Goal: Information Seeking & Learning: Check status

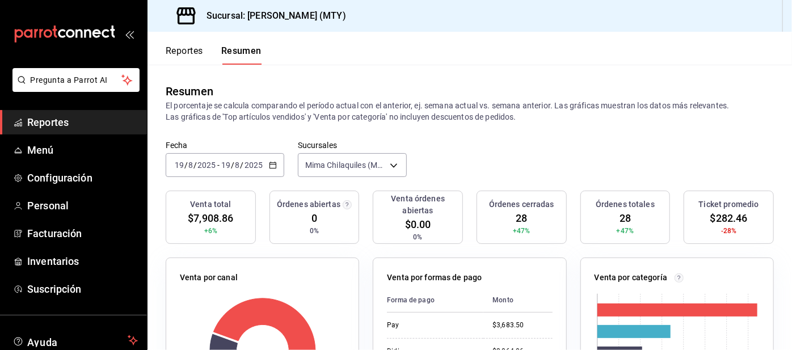
click at [179, 56] on button "Reportes" at bounding box center [184, 54] width 37 height 19
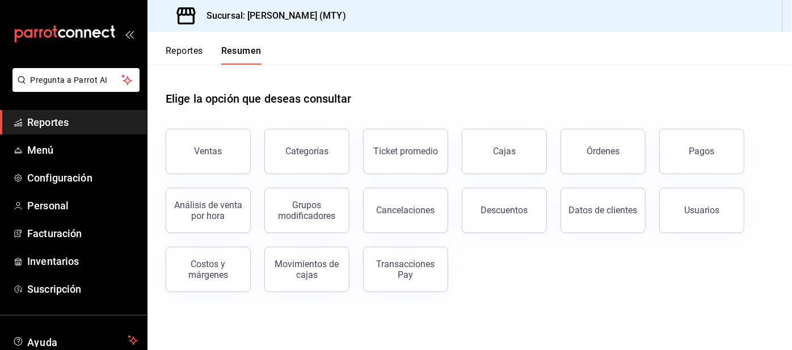
click at [187, 53] on button "Reportes" at bounding box center [184, 54] width 37 height 19
click at [191, 62] on button "Reportes" at bounding box center [184, 54] width 37 height 19
click at [178, 52] on button "Reportes" at bounding box center [184, 54] width 37 height 19
click at [692, 164] on button "Pagos" at bounding box center [701, 151] width 85 height 45
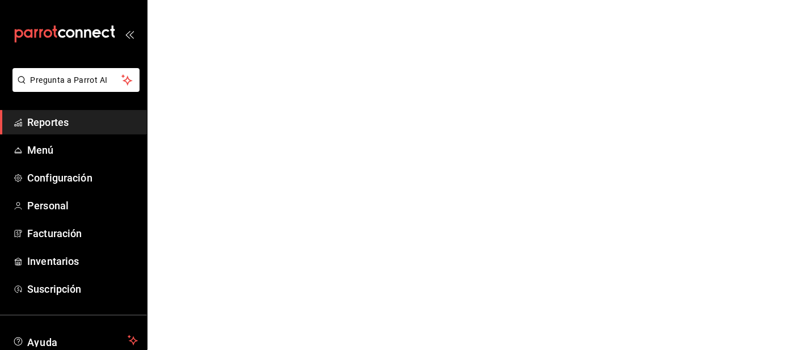
click at [682, 0] on html "Pregunta a Parrot AI Reportes Menú Configuración Personal Facturación Inventari…" at bounding box center [396, 0] width 792 height 0
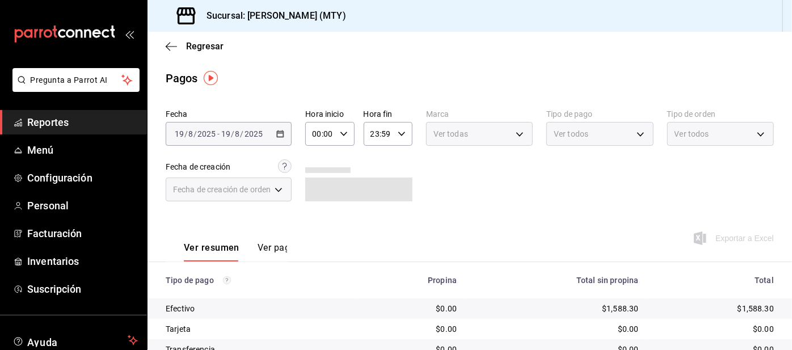
click at [565, 137] on span "Ver todos" at bounding box center [571, 133] width 35 height 11
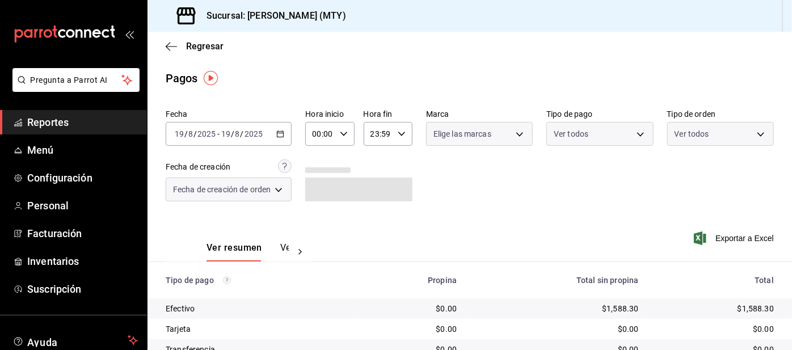
click at [565, 141] on body "Pregunta a Parrot AI Reportes Menú Configuración Personal Facturación Inventari…" at bounding box center [396, 175] width 792 height 350
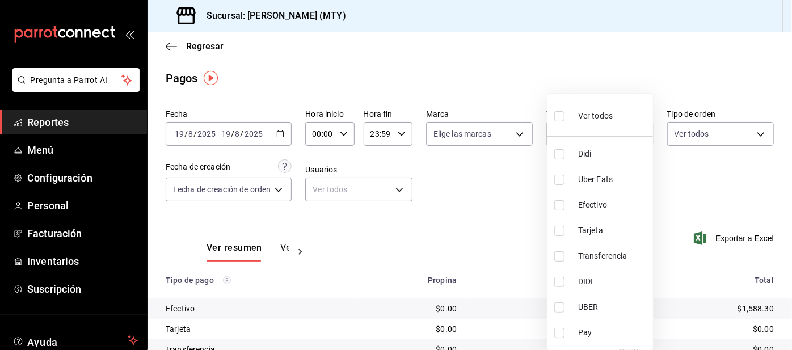
click at [562, 153] on input "checkbox" at bounding box center [559, 154] width 10 height 10
checkbox input "true"
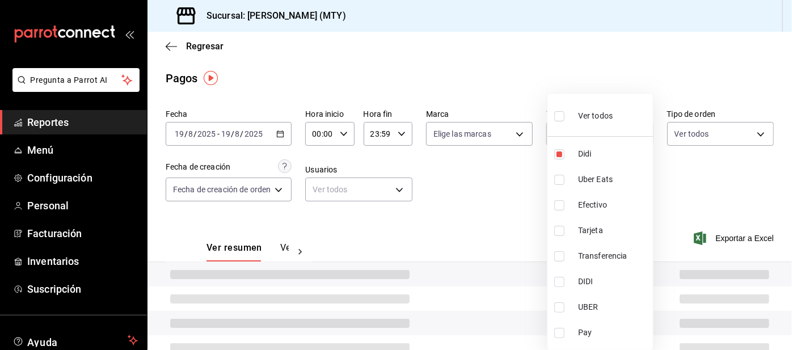
type input "ac2aad4e-3626-4df0-8b49-5bb49559922d"
click at [560, 182] on input "checkbox" at bounding box center [559, 180] width 10 height 10
checkbox input "true"
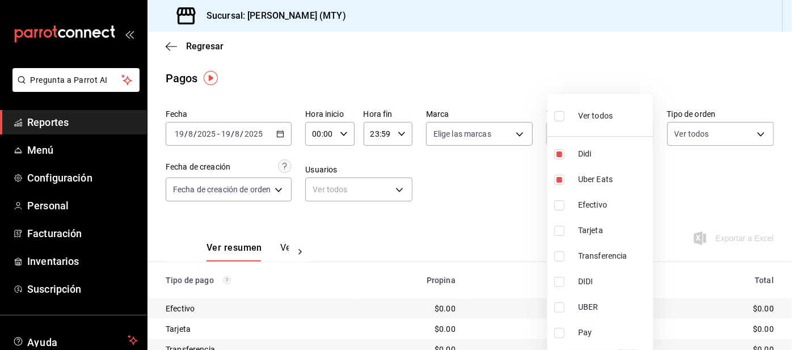
type input "ac2aad4e-3626-4df0-8b49-5bb49559922d,3386c666-a0b3-47d5-beef-c54dce93463a"
click at [556, 335] on input "checkbox" at bounding box center [559, 333] width 10 height 10
checkbox input "true"
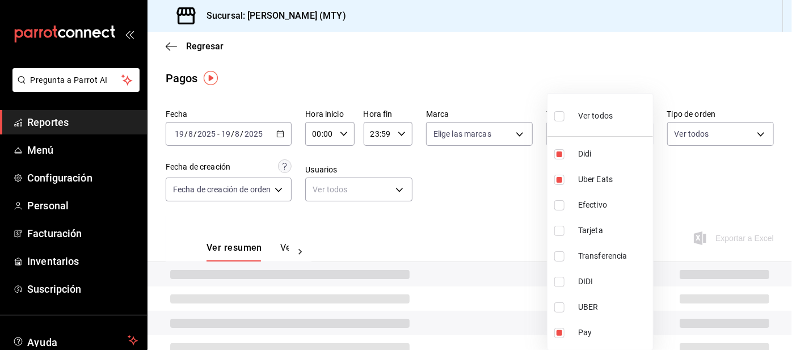
type input "ac2aad4e-3626-4df0-8b49-5bb49559922d,3386c666-a0b3-47d5-beef-c54dce93463a,f6d9e…"
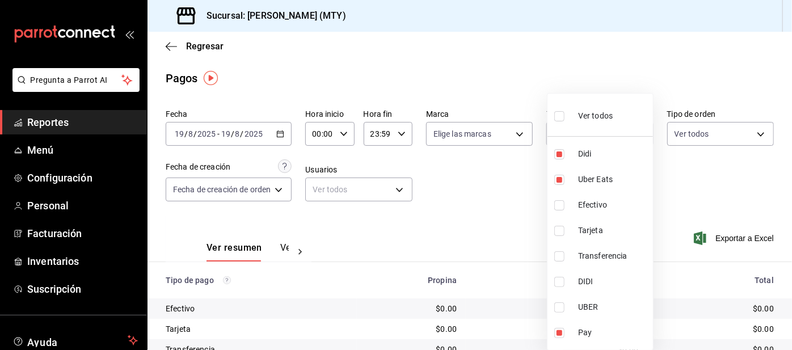
click at [467, 208] on div at bounding box center [396, 175] width 792 height 350
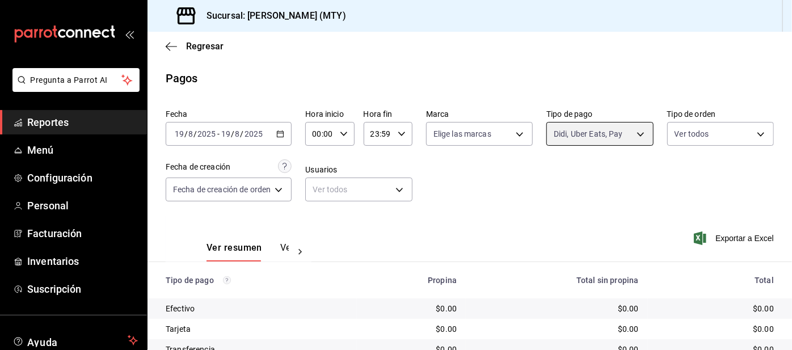
scroll to position [95, 0]
